Goal: Navigation & Orientation: Find specific page/section

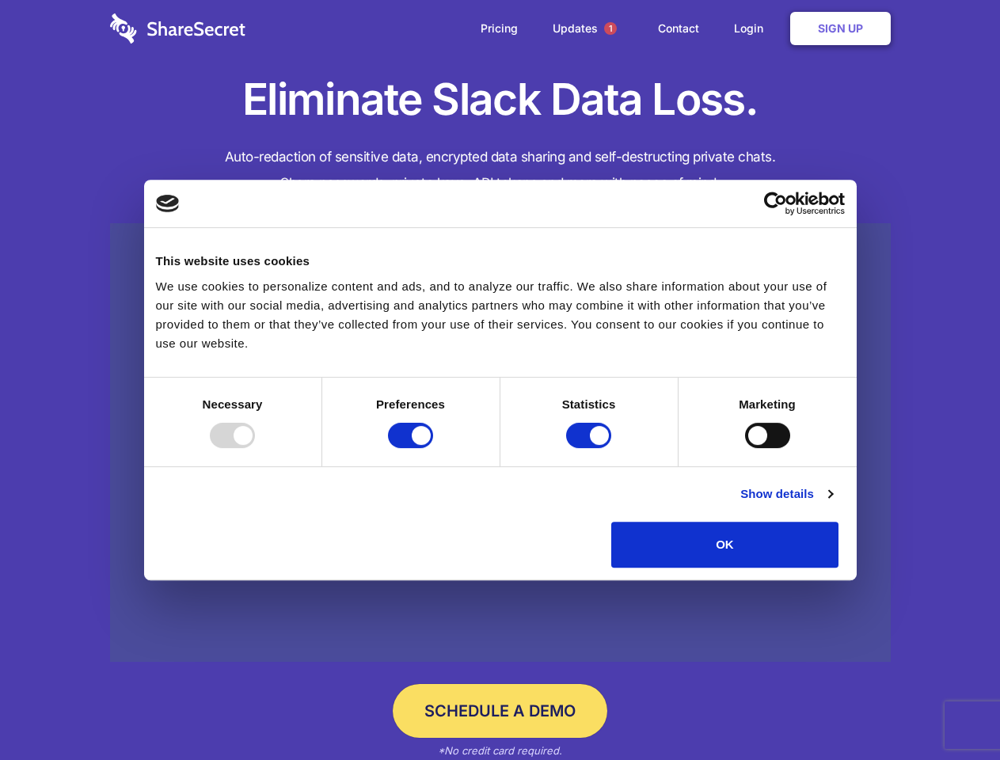
click at [255, 448] on div at bounding box center [232, 435] width 45 height 25
click at [433, 448] on input "Preferences" at bounding box center [410, 435] width 45 height 25
checkbox input "false"
click at [591, 448] on input "Statistics" at bounding box center [588, 435] width 45 height 25
checkbox input "false"
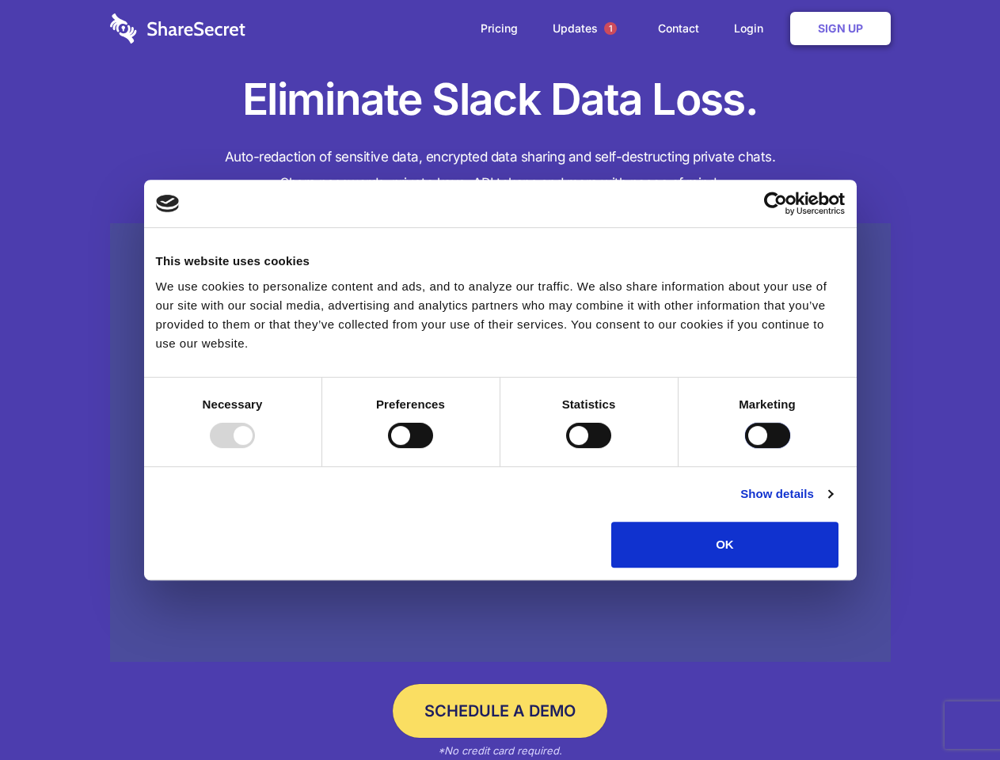
click at [745, 448] on input "Marketing" at bounding box center [767, 435] width 45 height 25
checkbox input "true"
click at [832, 504] on link "Show details" at bounding box center [787, 494] width 92 height 19
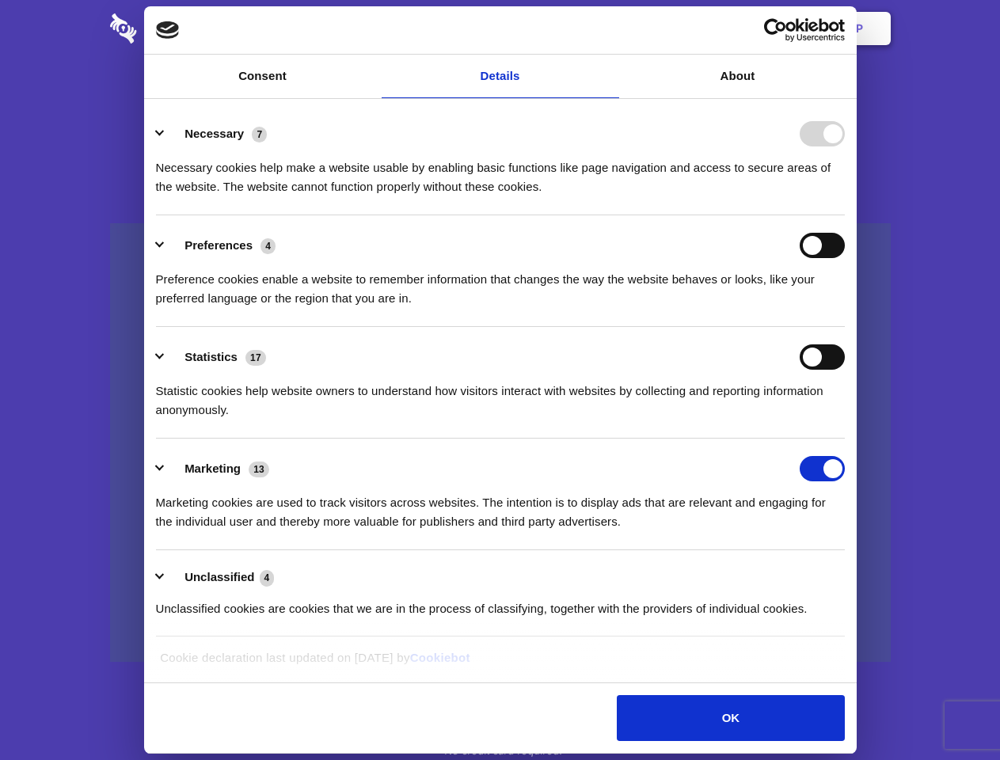
click at [845, 439] on li "Statistics 17 Statistic cookies help website owners to understand how visitors …" at bounding box center [500, 383] width 689 height 112
click at [610, 29] on span "1" at bounding box center [610, 28] width 13 height 13
